Goal: Transaction & Acquisition: Purchase product/service

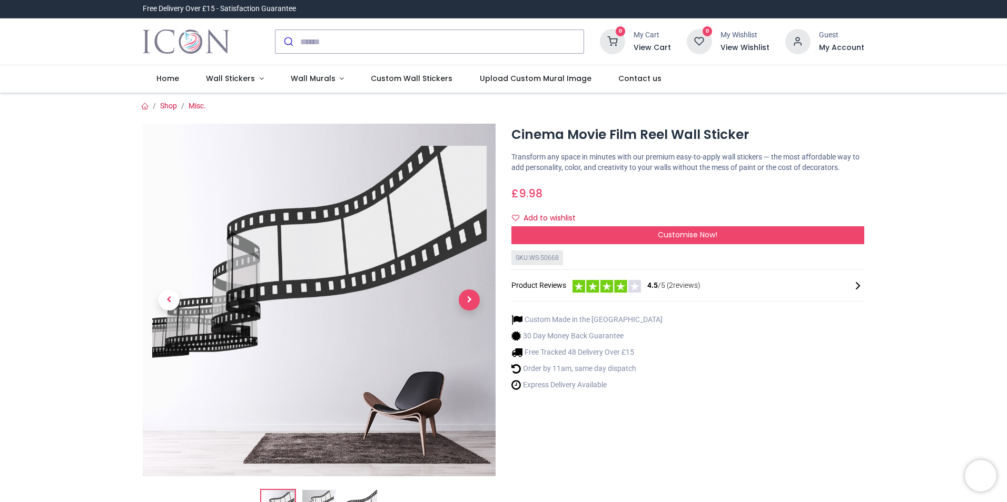
click at [473, 302] on span "Next" at bounding box center [469, 300] width 21 height 21
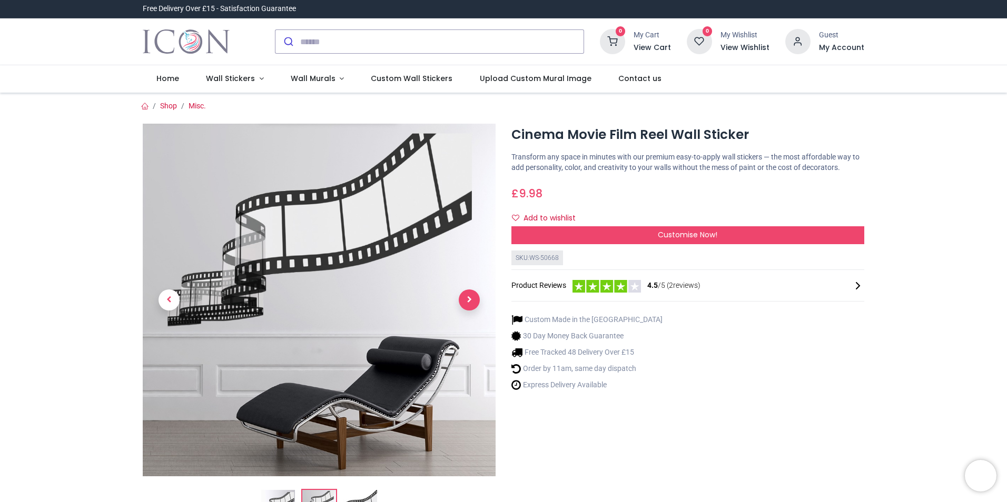
click at [468, 304] on span "Next" at bounding box center [469, 300] width 21 height 21
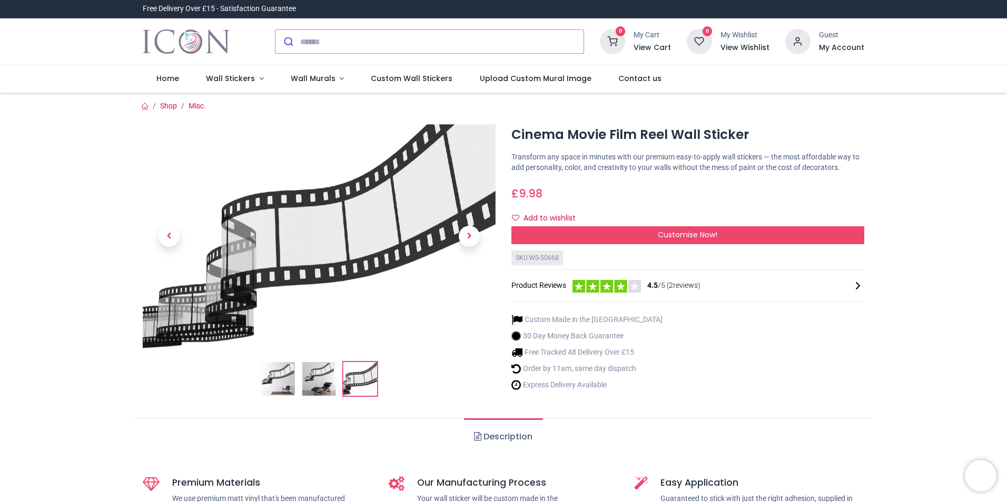
click at [319, 386] on img at bounding box center [319, 379] width 34 height 34
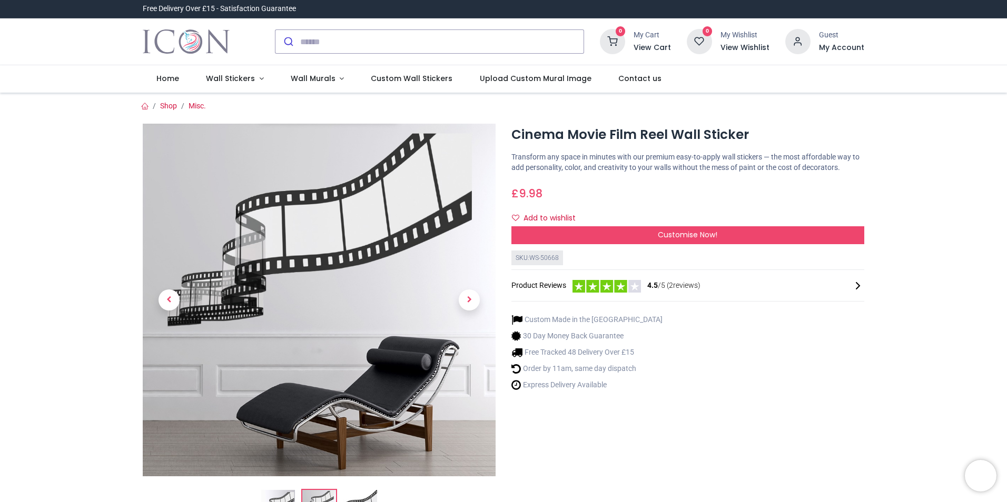
click at [863, 285] on icon at bounding box center [858, 286] width 13 height 13
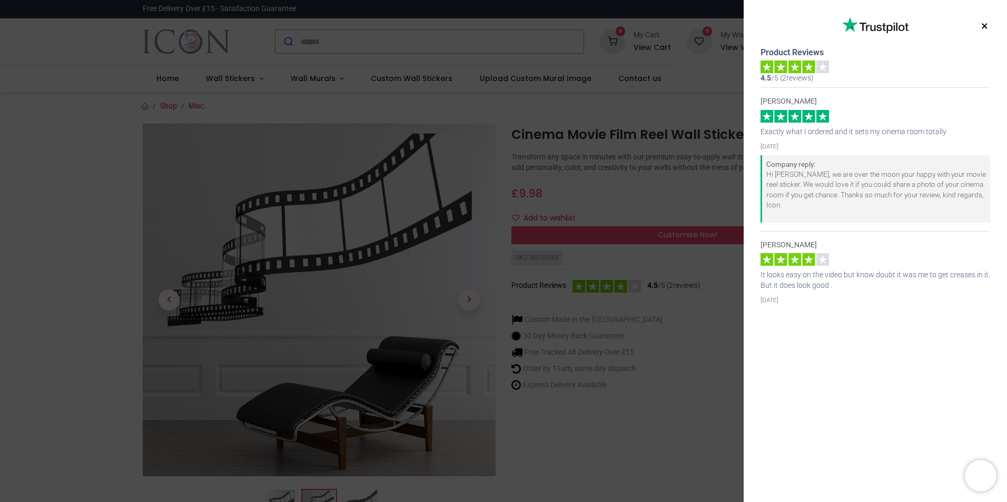
click at [982, 24] on button "×" at bounding box center [984, 26] width 13 height 19
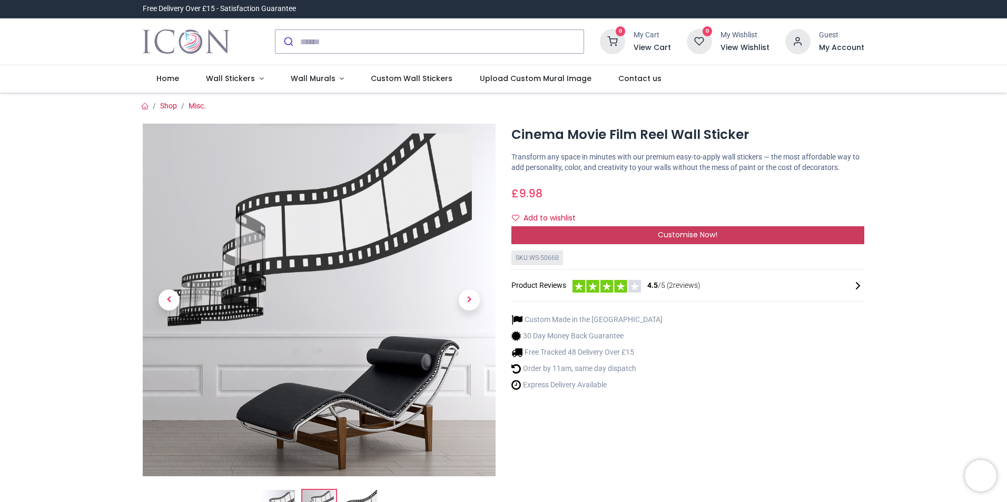
click at [717, 242] on div "Customise Now!" at bounding box center [687, 235] width 353 height 18
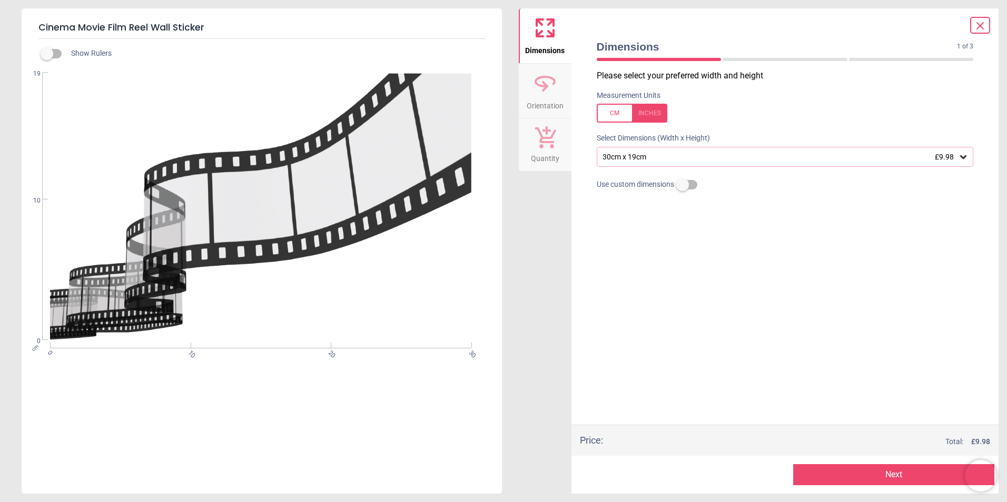
click at [962, 159] on icon at bounding box center [963, 157] width 6 height 4
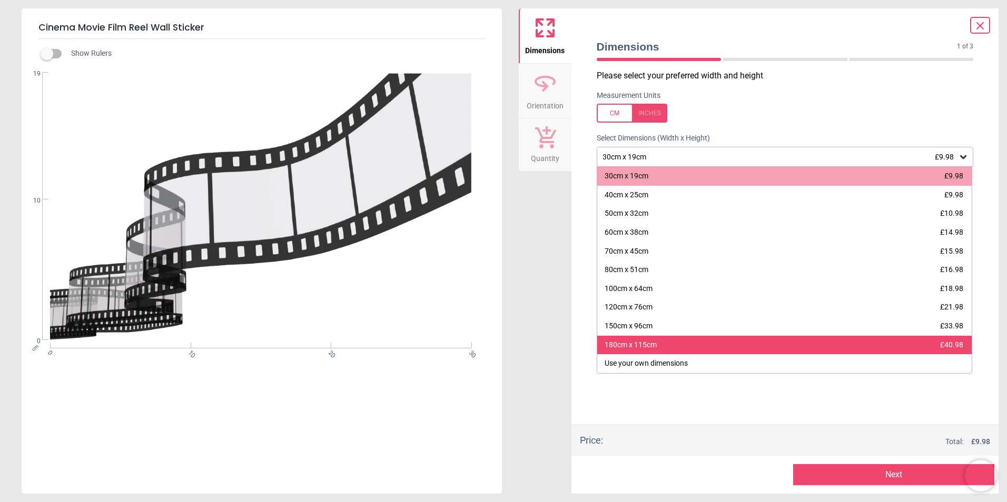
click at [703, 344] on div "180cm x 115cm £40.98" at bounding box center [784, 345] width 375 height 19
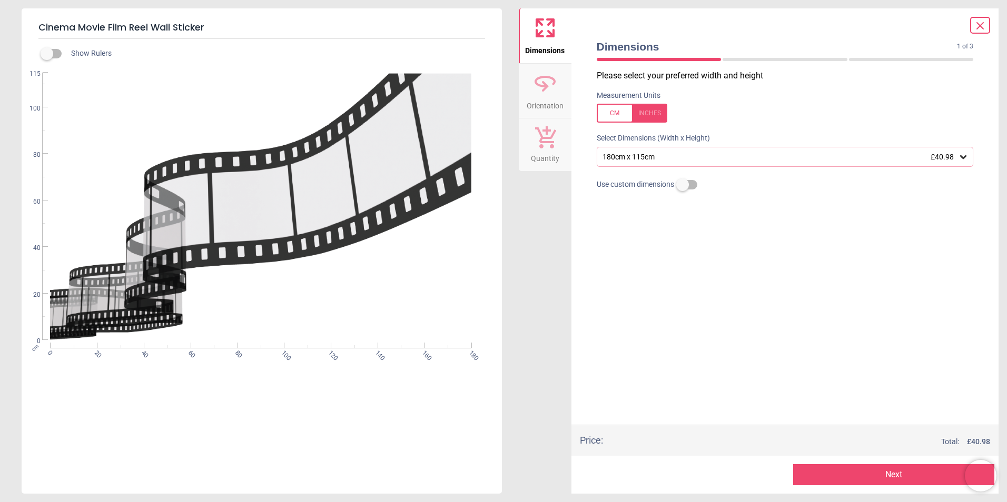
click at [734, 153] on div "180cm x 115cm £40.98" at bounding box center [779, 157] width 357 height 9
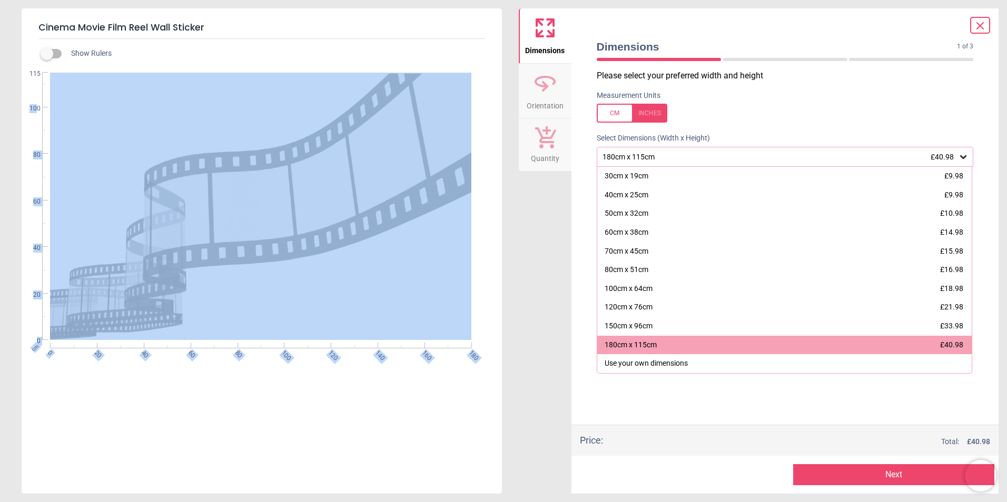
drag, startPoint x: 37, startPoint y: 108, endPoint x: 60, endPoint y: 107, distance: 22.7
click at [60, 107] on div "cm 0 20 40 60 80 100 120 140 160 180 0 20 40 60 80 100 115" at bounding box center [261, 207] width 478 height 268
drag, startPoint x: 60, startPoint y: 107, endPoint x: 20, endPoint y: 104, distance: 40.2
click at [14, 110] on div "Cinema Movie Film Reel Wall Sticker Show Rulers cm 0 20 40 60 80 100 120 140 16…" at bounding box center [503, 251] width 1007 height 502
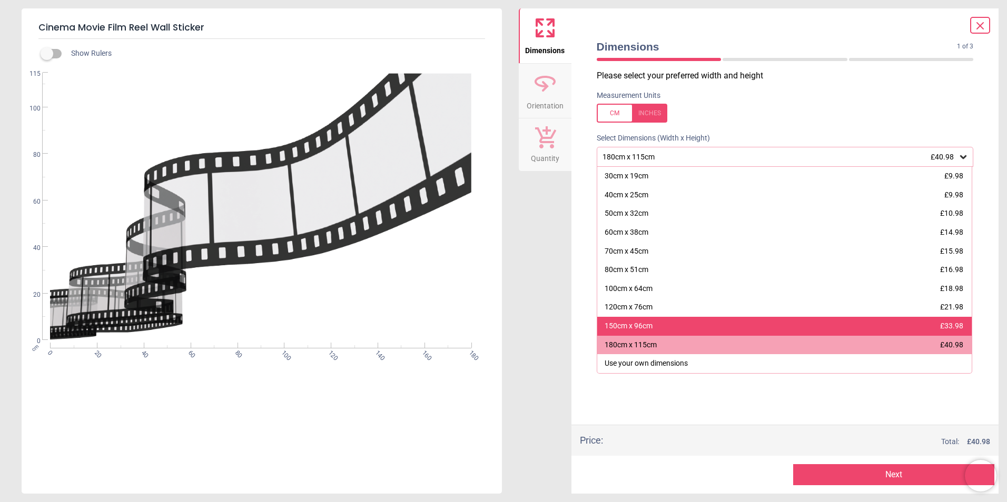
click at [684, 322] on div "150cm x 96cm £33.98" at bounding box center [784, 326] width 375 height 19
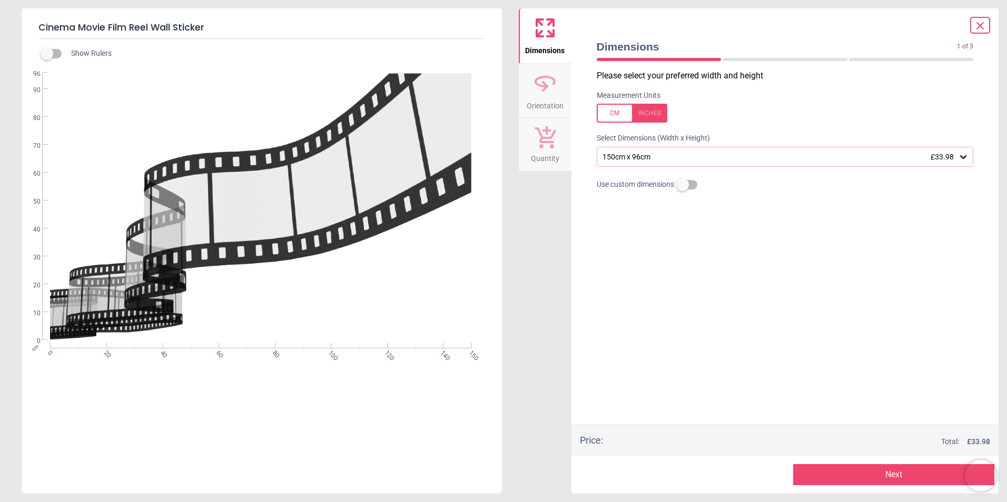
click at [665, 158] on div "150cm x 96cm £33.98" at bounding box center [779, 157] width 357 height 9
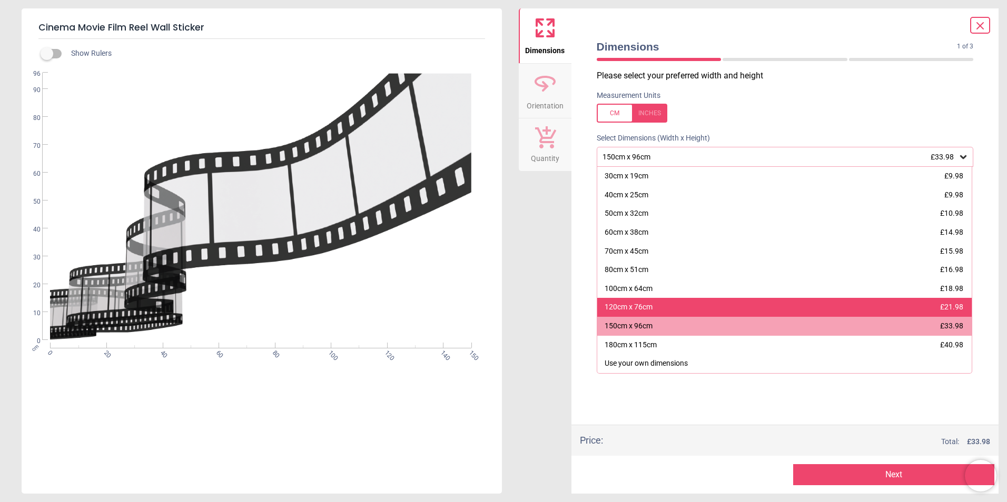
click at [665, 304] on div "120cm x 76cm £21.98" at bounding box center [784, 307] width 375 height 19
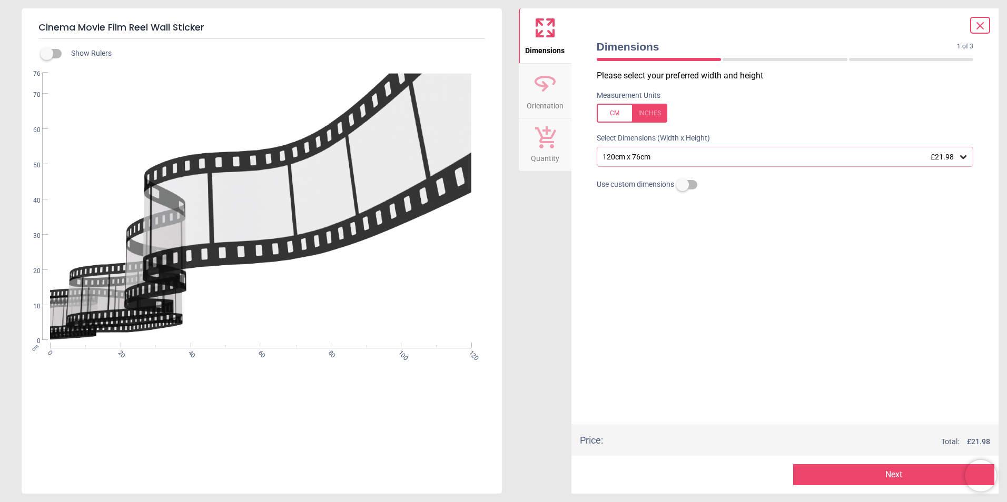
click at [652, 156] on div "120cm x 76cm £21.98" at bounding box center [779, 157] width 357 height 9
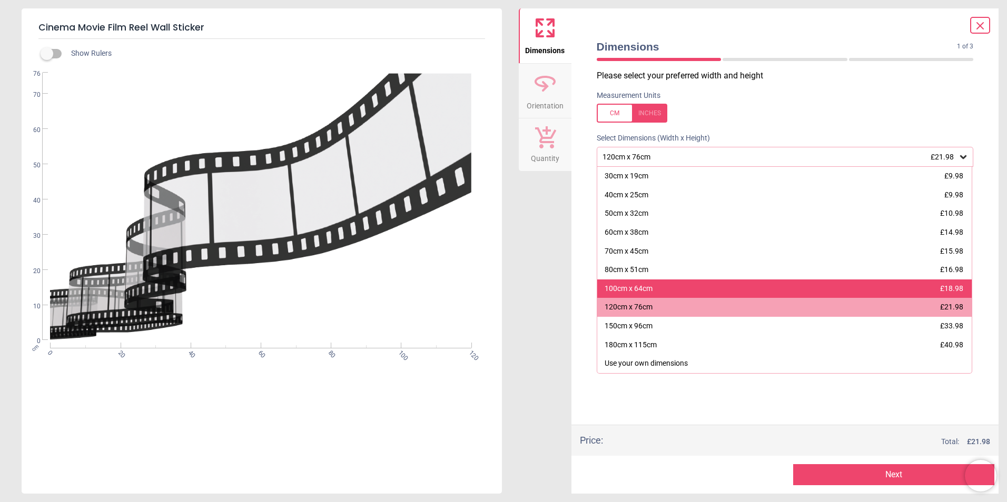
click at [672, 287] on div "100cm x 64cm £18.98" at bounding box center [784, 289] width 375 height 19
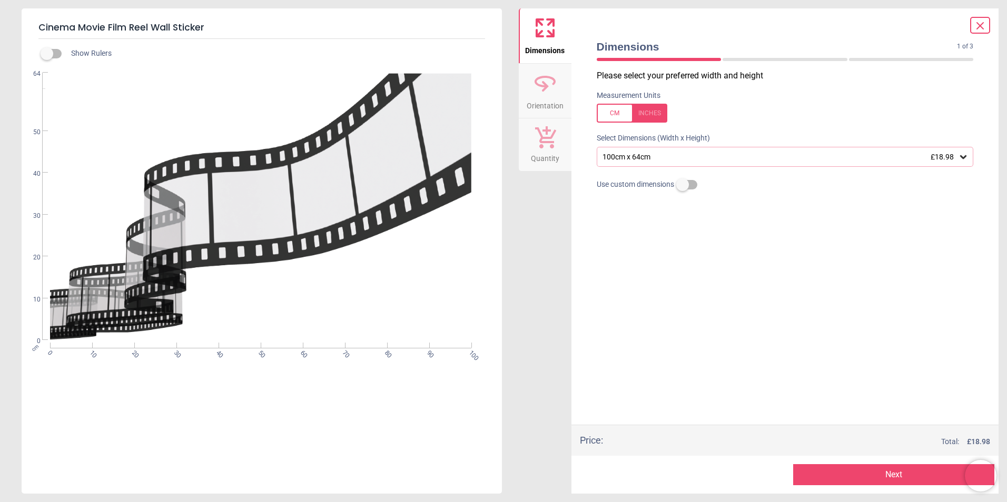
click at [652, 160] on div "100cm x 64cm £18.98" at bounding box center [779, 157] width 357 height 9
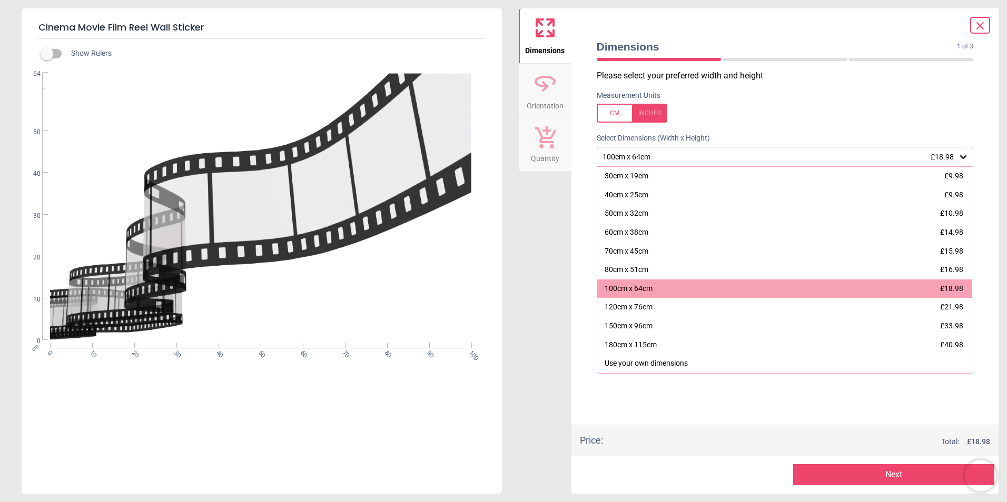
click at [981, 24] on icon at bounding box center [980, 26] width 6 height 6
